Goal: Book appointment/travel/reservation

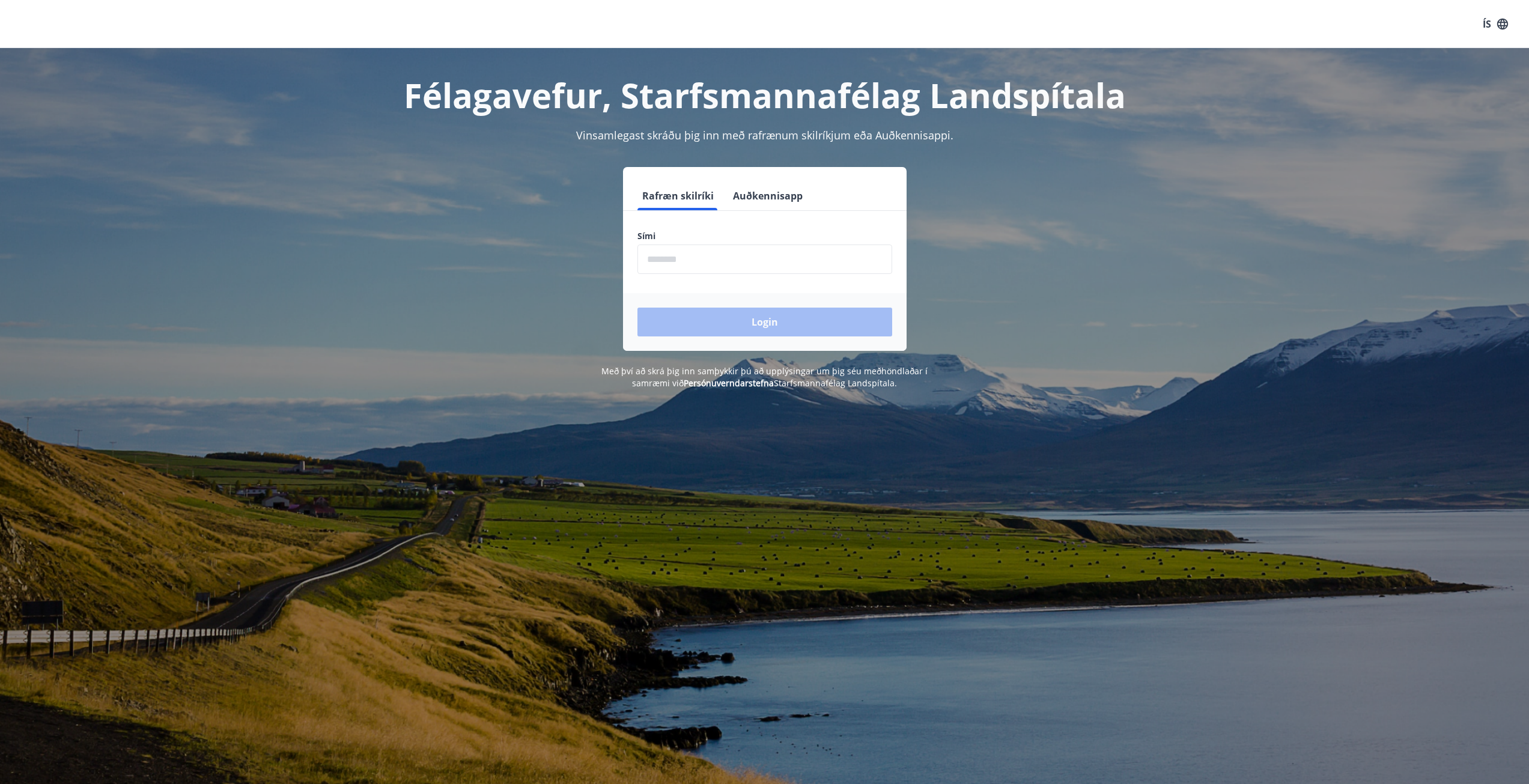
click at [764, 199] on button "Auðkennisapp" at bounding box center [768, 196] width 80 height 29
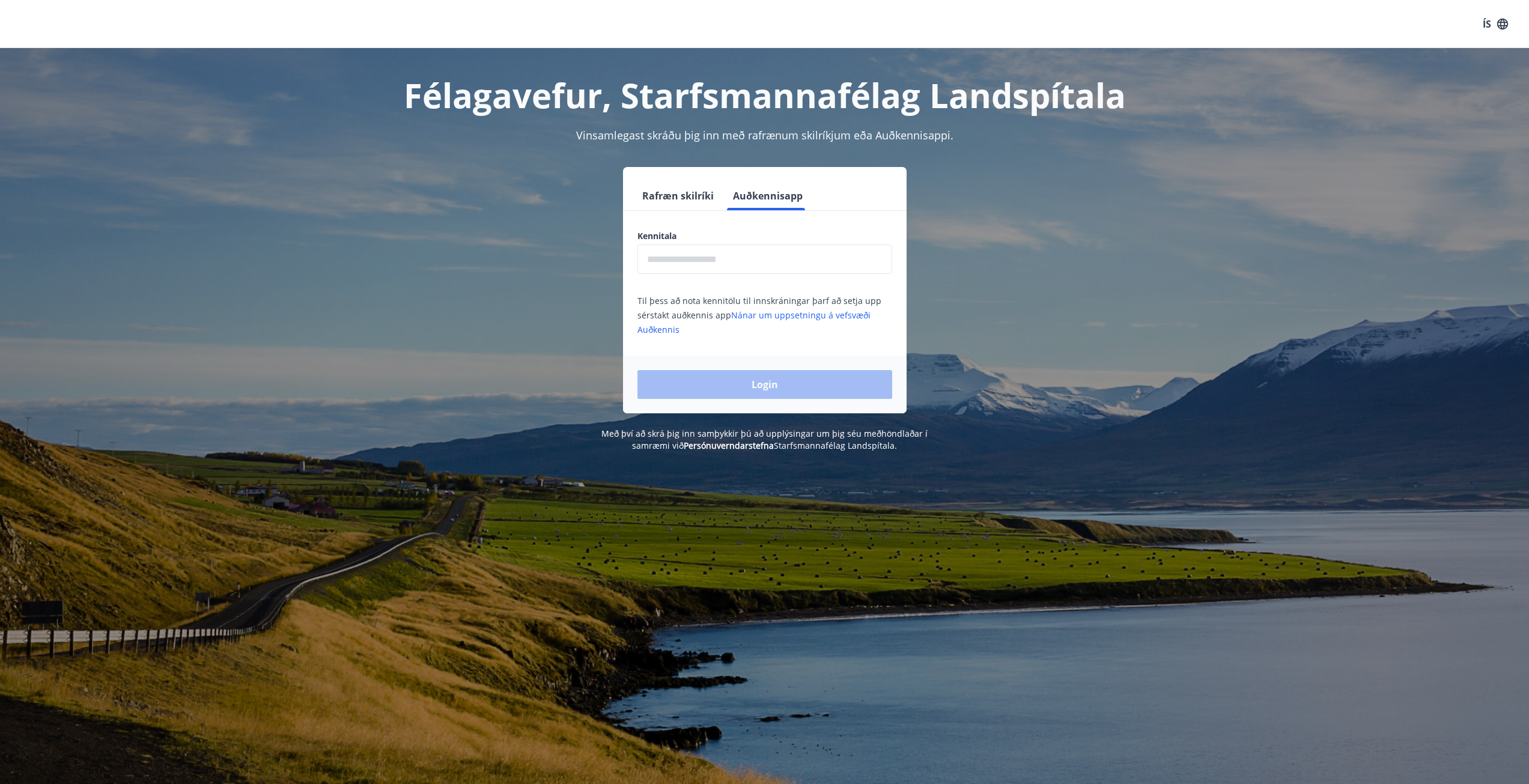
click at [736, 261] on input "text" at bounding box center [765, 259] width 255 height 30
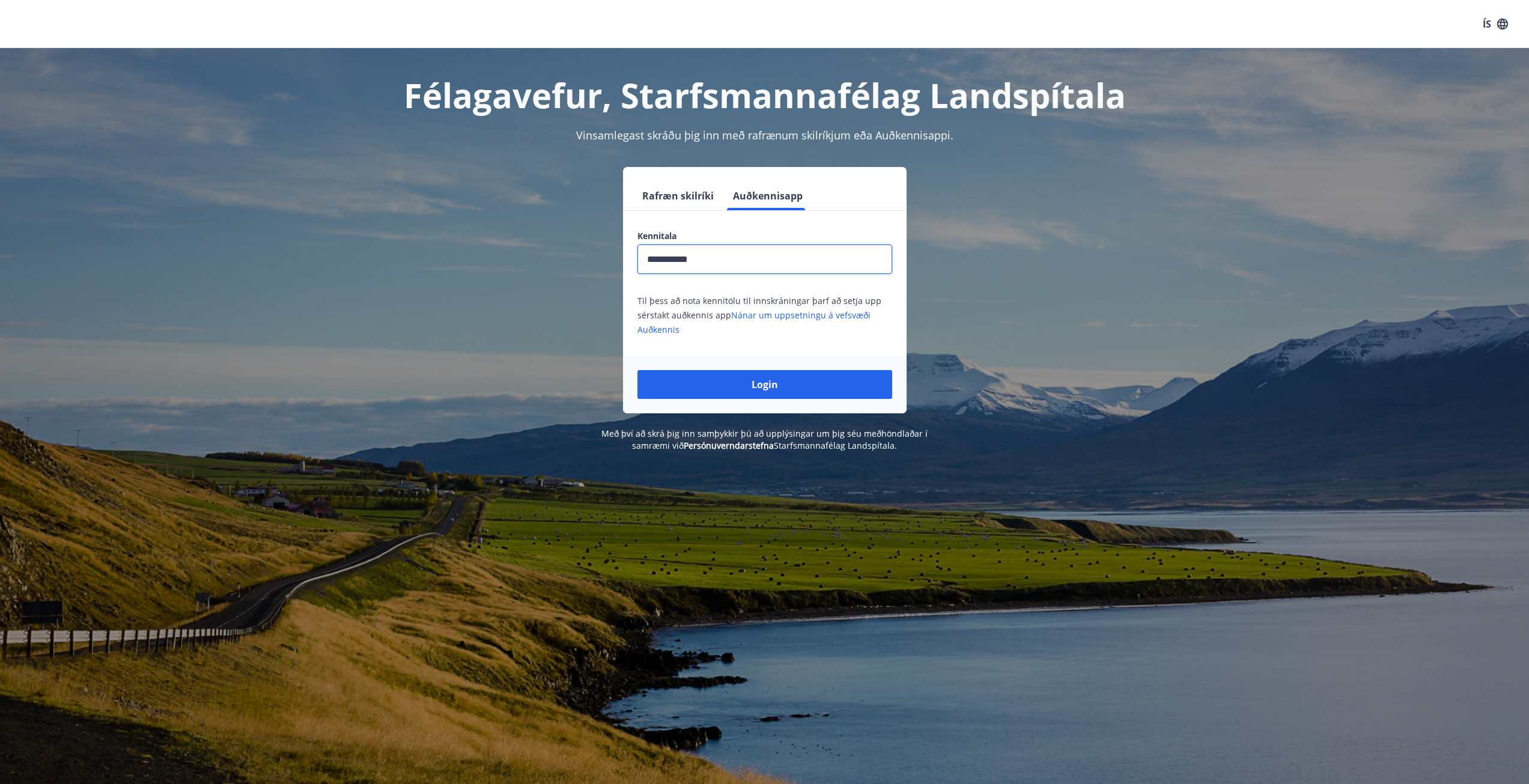
type input "**********"
click at [638, 370] on button "Login" at bounding box center [765, 384] width 255 height 29
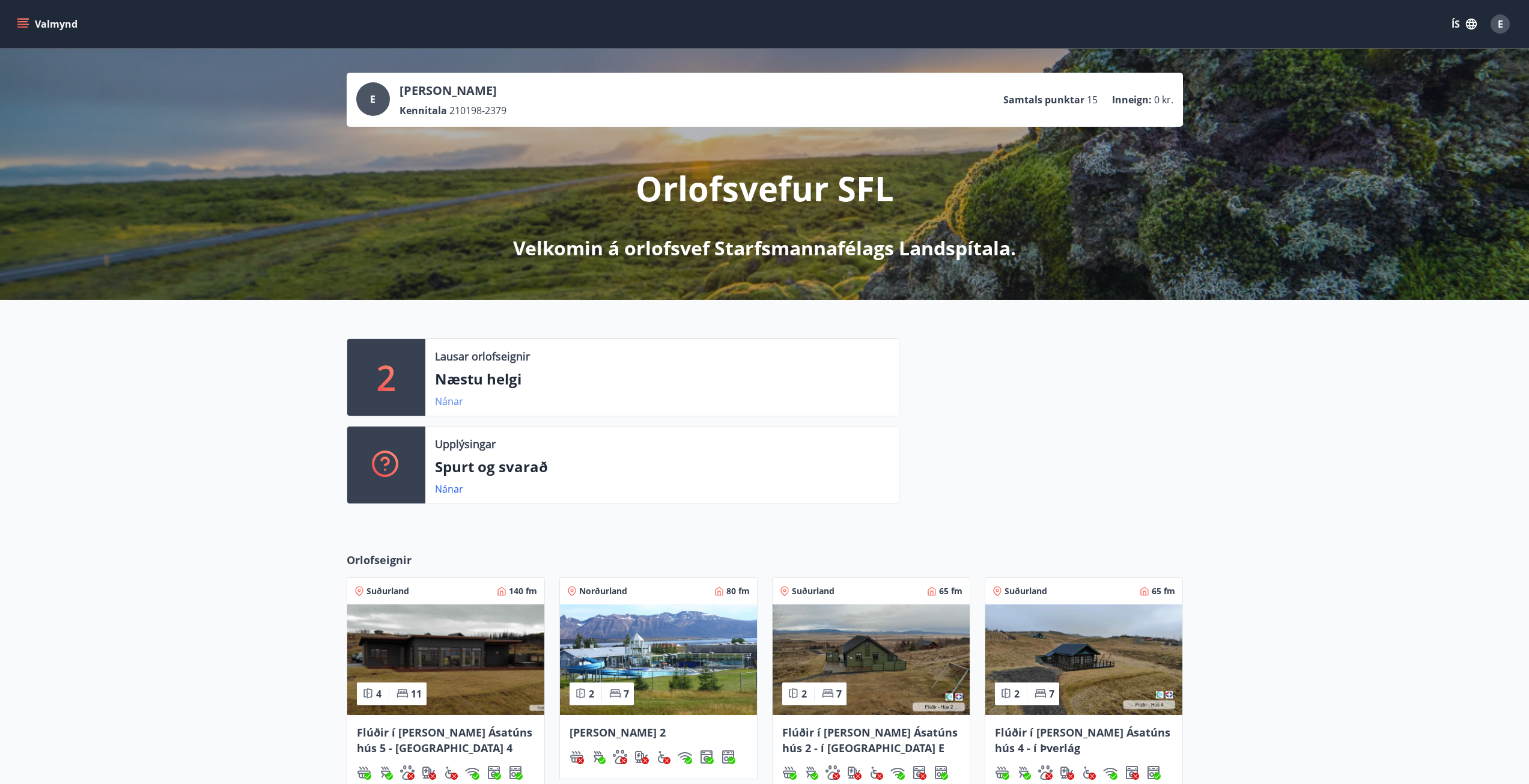
click at [450, 398] on link "Nánar" at bounding box center [449, 402] width 28 height 13
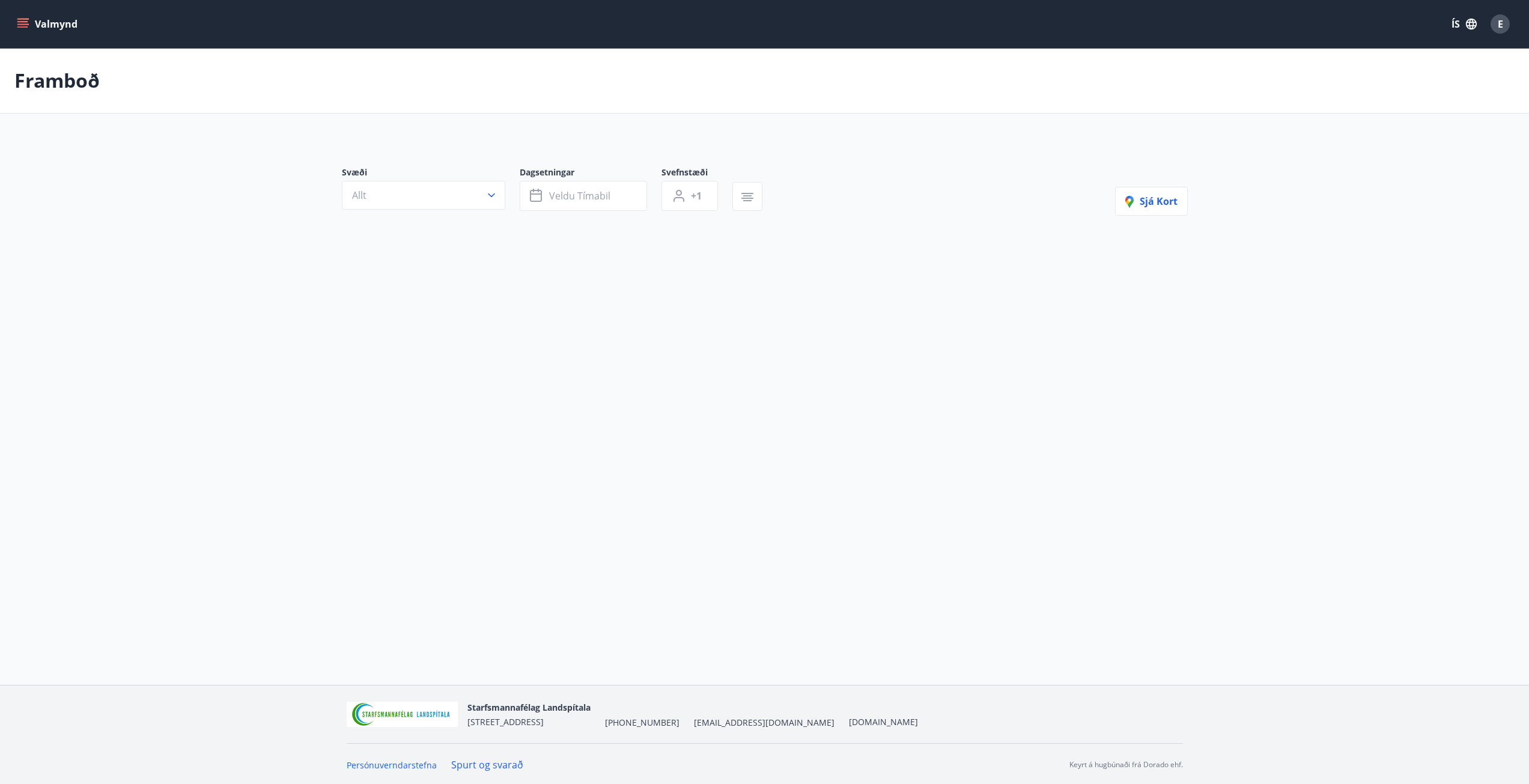
type input "*"
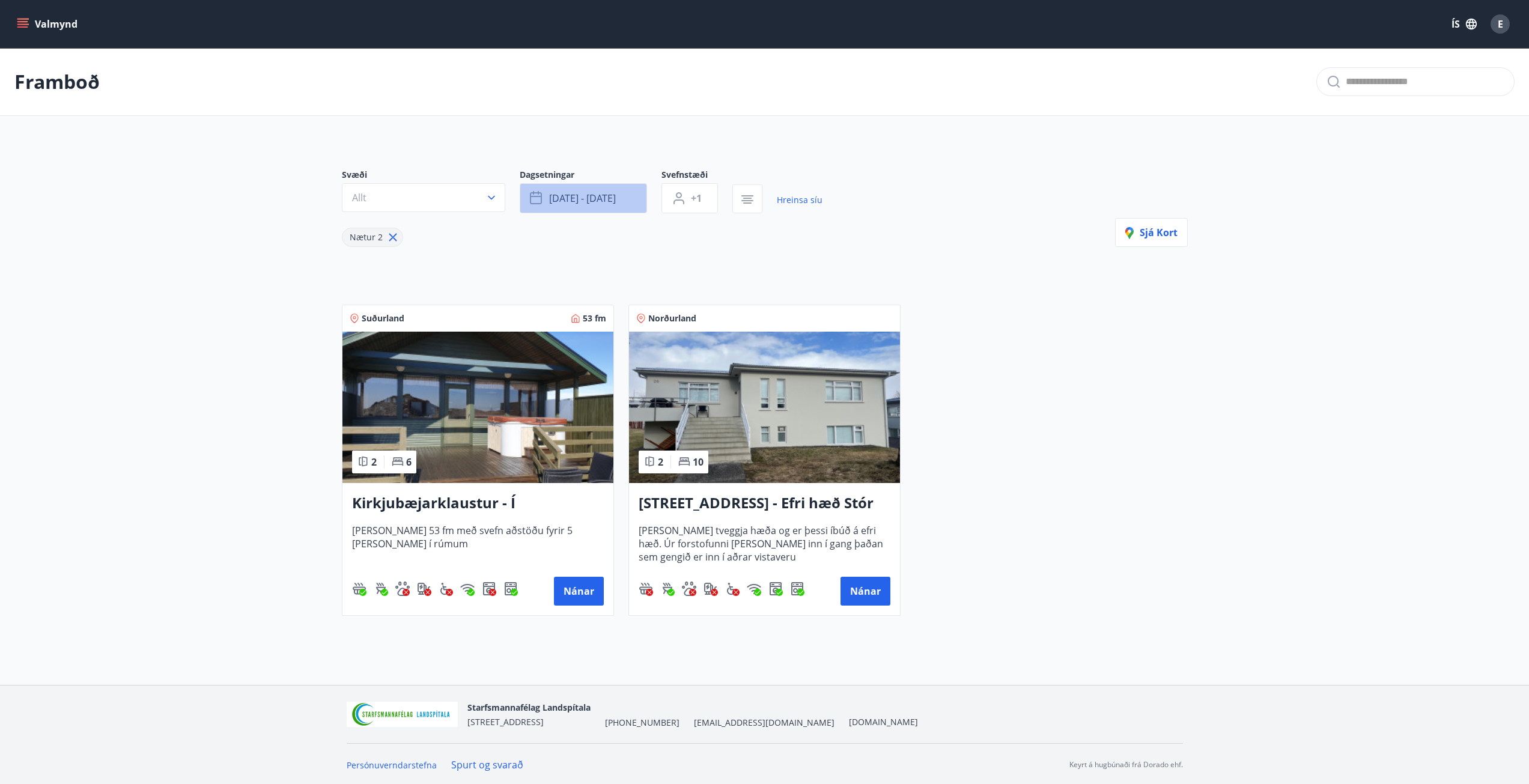
click at [605, 198] on span "[DATE] - [DATE]" at bounding box center [582, 198] width 66 height 13
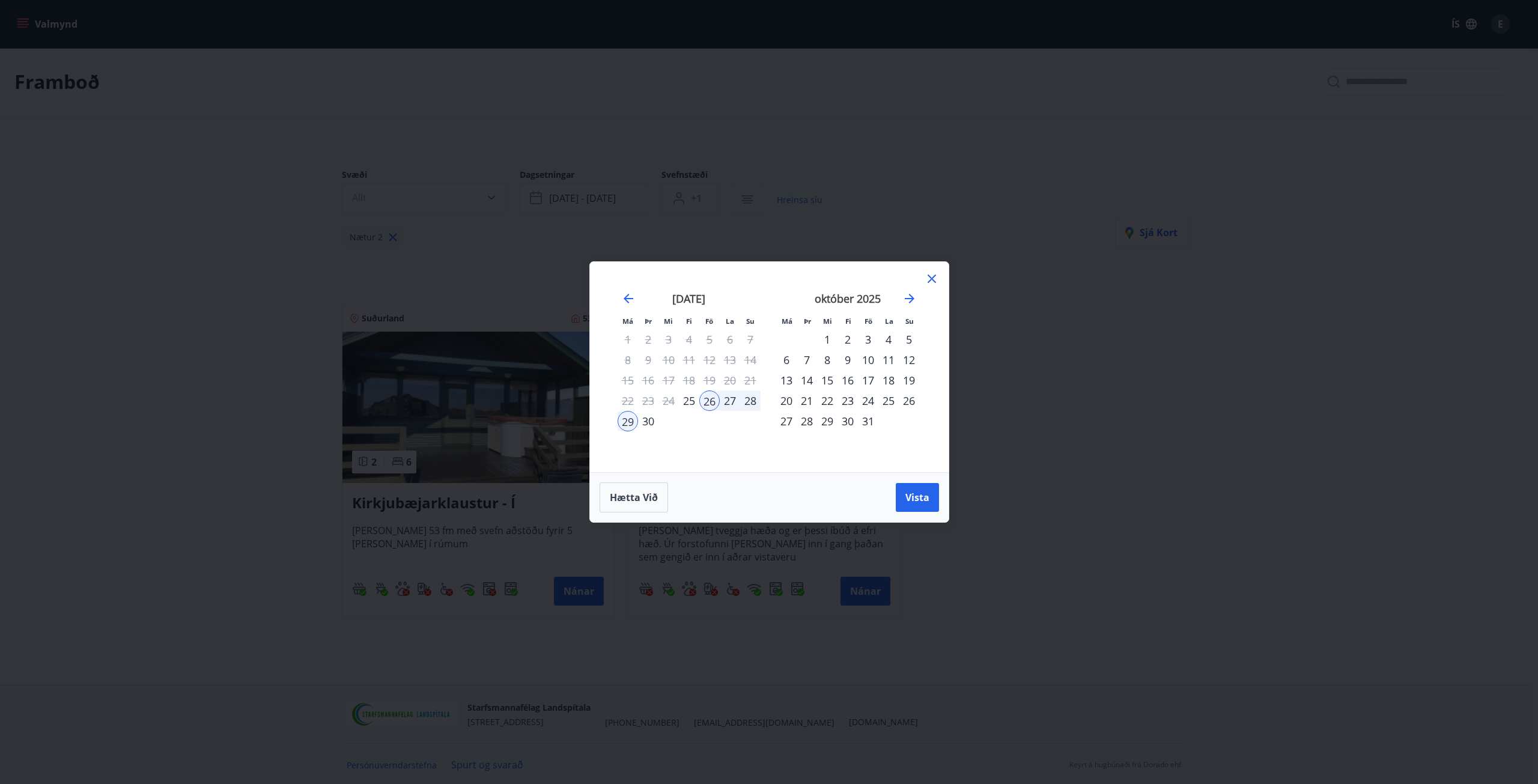
click at [889, 339] on div "4" at bounding box center [888, 339] width 20 height 20
click at [905, 340] on div "5" at bounding box center [909, 339] width 20 height 20
click at [926, 494] on span "Vista" at bounding box center [918, 497] width 24 height 13
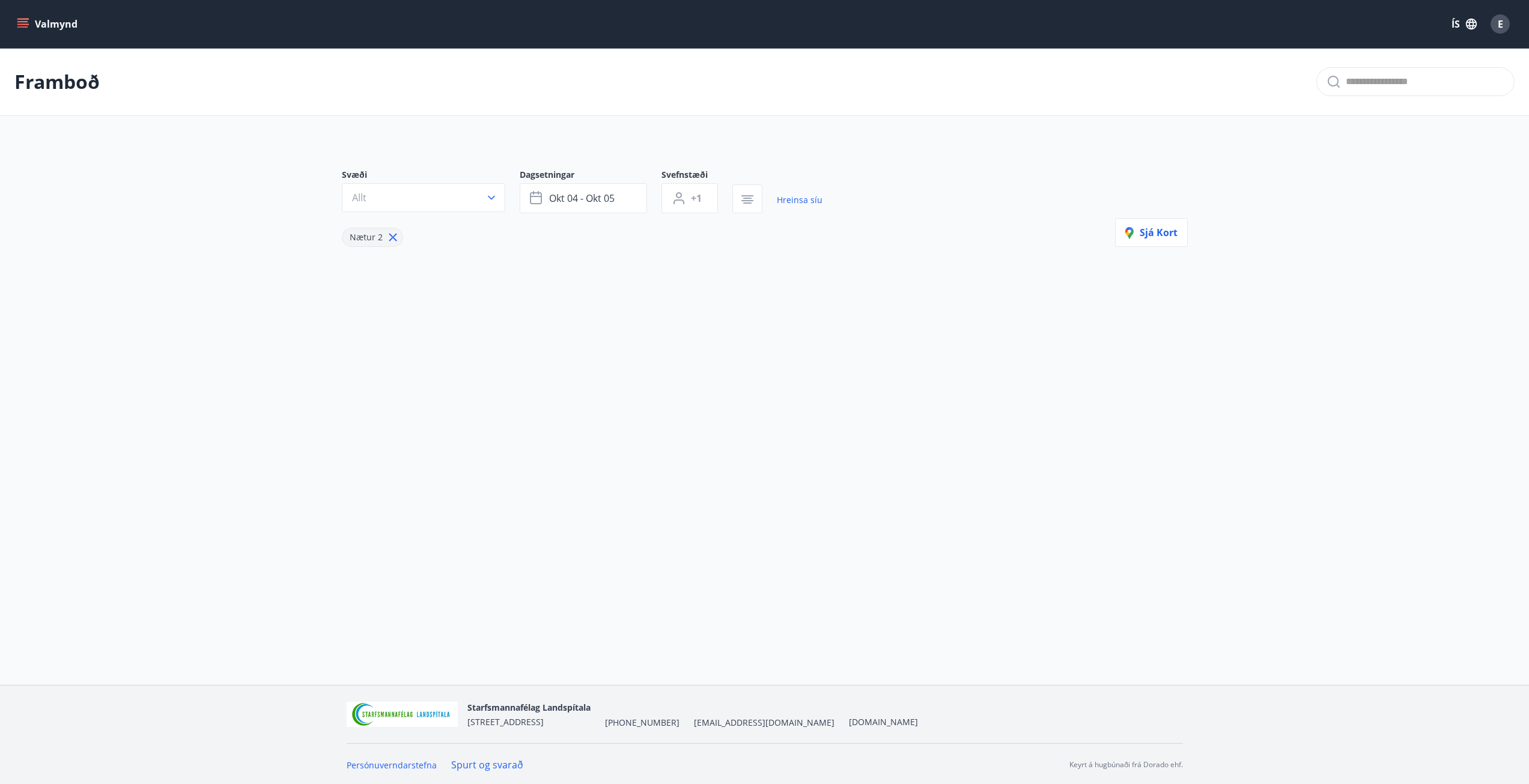
click at [69, 85] on p "Framboð" at bounding box center [57, 81] width 85 height 26
click at [27, 30] on icon "menu" at bounding box center [23, 24] width 12 height 12
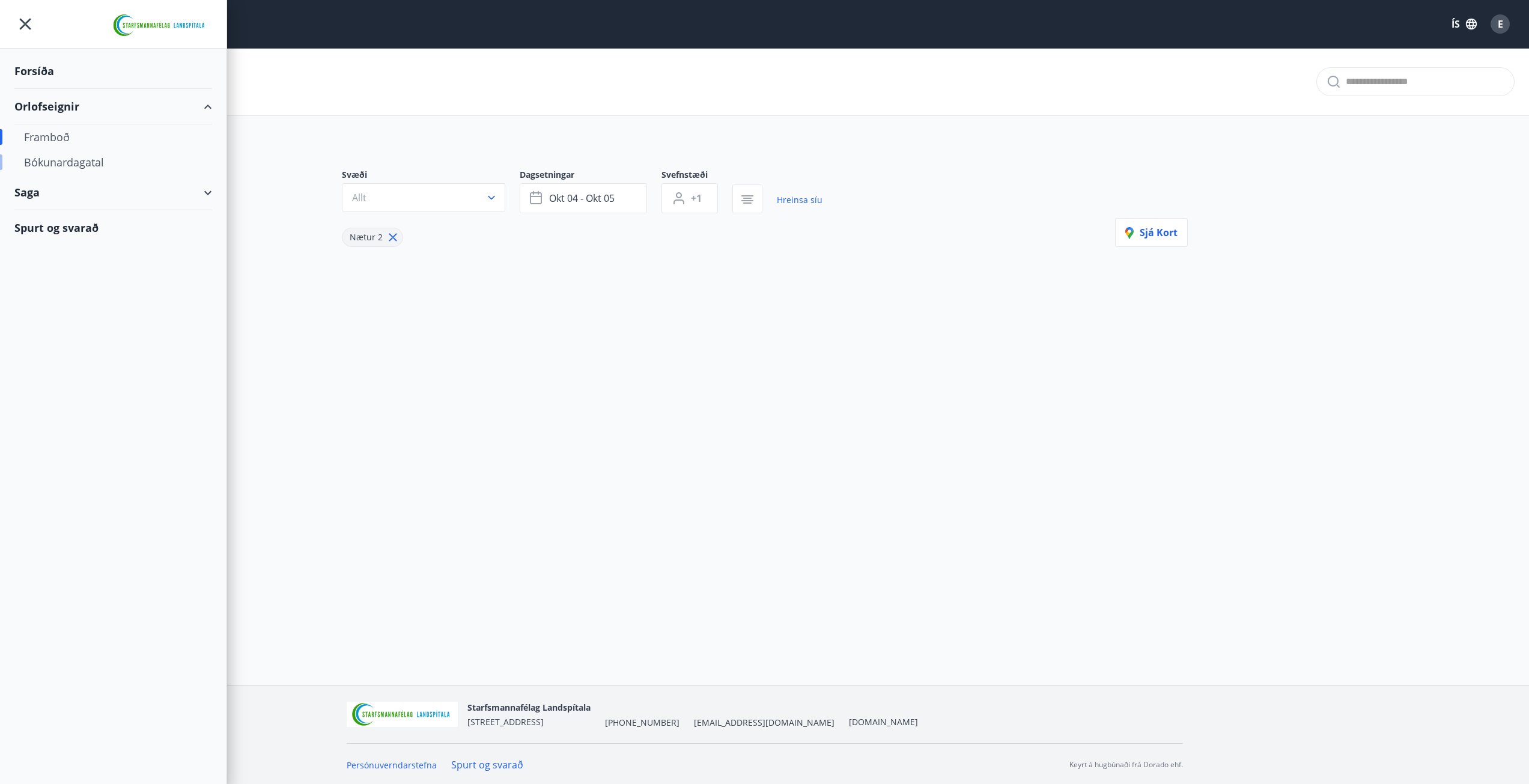
click at [68, 159] on div "Bókunardagatal" at bounding box center [113, 162] width 178 height 25
